Goal: Check status

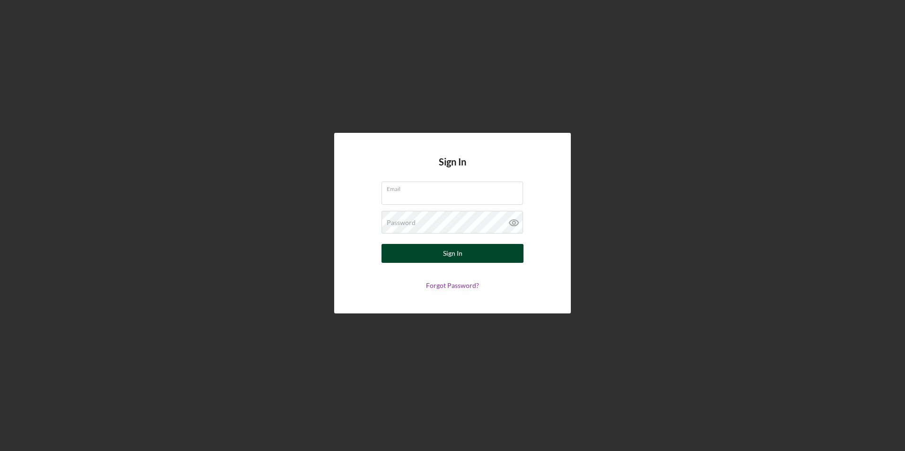
type input "[EMAIL_ADDRESS][DOMAIN_NAME]"
click at [445, 253] on div "Sign In" at bounding box center [452, 253] width 19 height 19
